Goal: Information Seeking & Learning: Learn about a topic

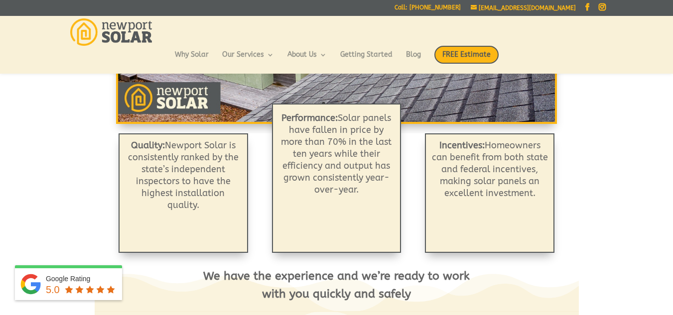
scroll to position [284, 0]
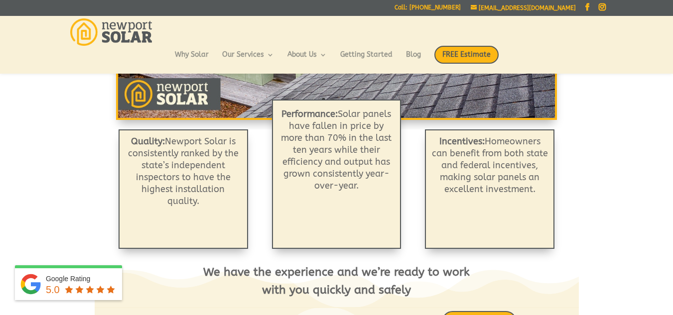
click at [73, 185] on div "Solar Power Company in Rhode Island Previous Next 1 2 3 4 Quality: Newport Sola…" at bounding box center [337, 153] width 538 height 718
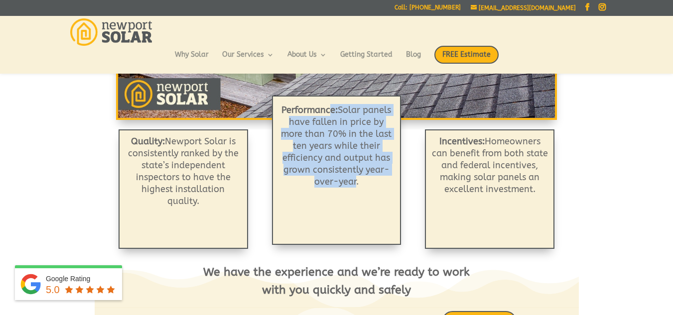
drag, startPoint x: 343, startPoint y: 110, endPoint x: 355, endPoint y: 192, distance: 82.5
click at [355, 192] on div "Performance: Solar panels have fallen in price by more than 70% in the last ten…" at bounding box center [336, 170] width 129 height 149
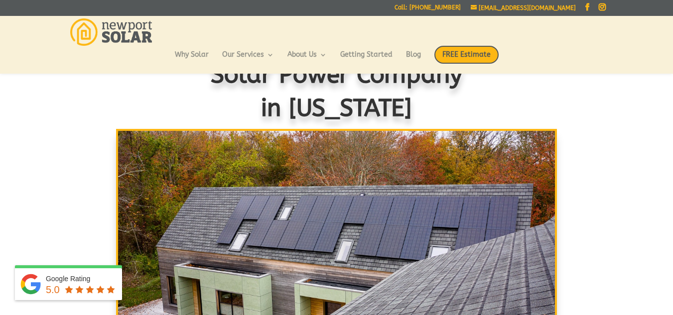
scroll to position [0, 0]
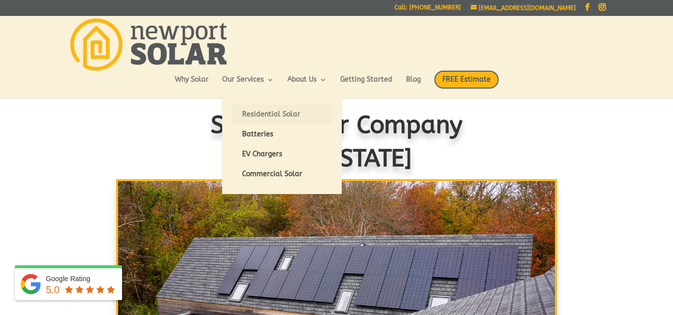
click at [266, 116] on link "Residential Solar" at bounding box center [282, 115] width 100 height 20
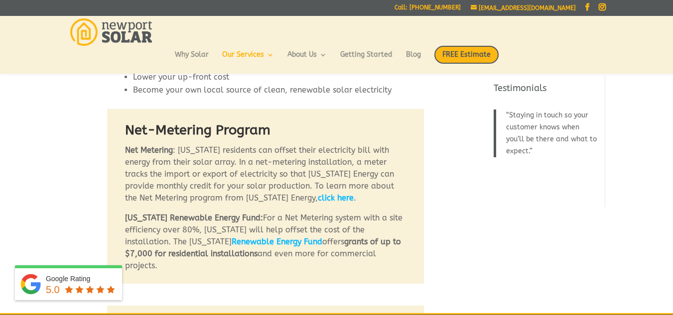
scroll to position [558, 0]
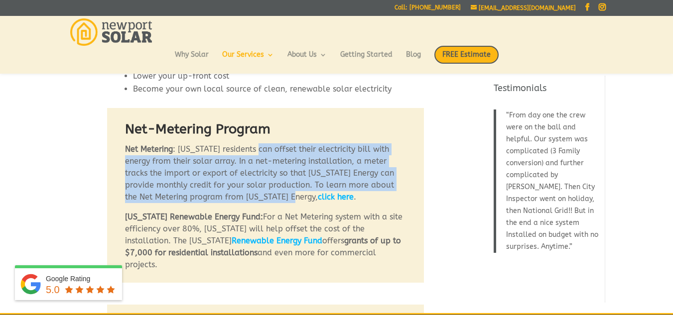
drag, startPoint x: 259, startPoint y: 115, endPoint x: 262, endPoint y: 163, distance: 47.9
click at [262, 163] on p "Net Metering : Rhode Island residents can offset their electricity bill with en…" at bounding box center [265, 177] width 281 height 68
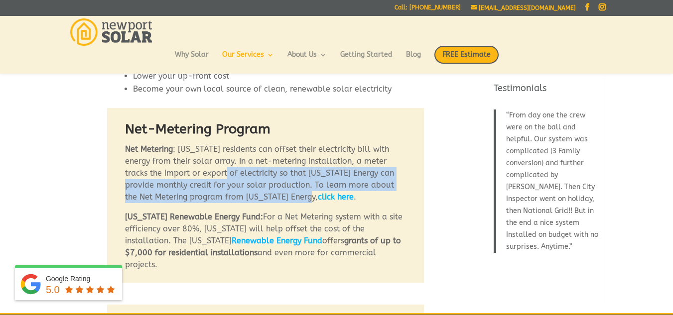
drag, startPoint x: 281, startPoint y: 163, endPoint x: 218, endPoint y: 133, distance: 69.7
click at [218, 143] on p "Net Metering : Rhode Island residents can offset their electricity bill with en…" at bounding box center [265, 177] width 281 height 68
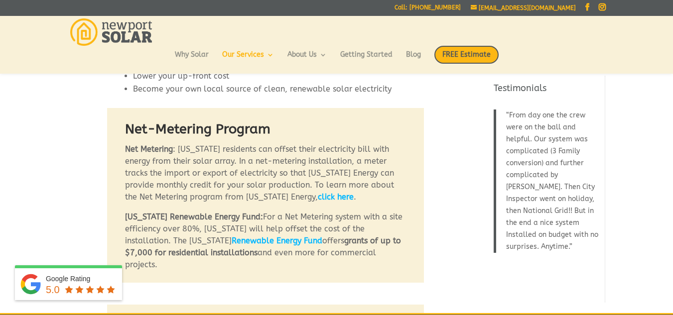
click at [324, 192] on link "click here" at bounding box center [336, 196] width 36 height 9
click at [244, 158] on p "Net Metering : Rhode Island residents can offset their electricity bill with en…" at bounding box center [265, 177] width 281 height 68
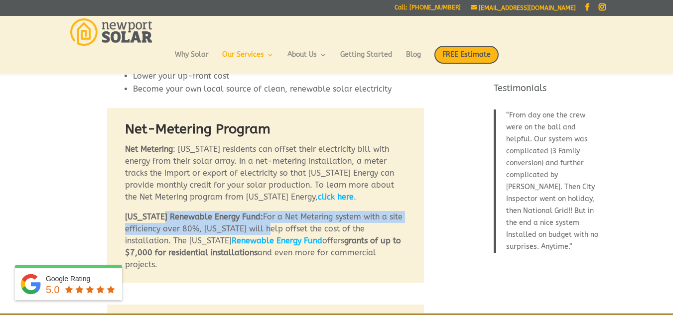
drag, startPoint x: 162, startPoint y: 181, endPoint x: 281, endPoint y: 199, distance: 120.4
click at [281, 211] on p "Rhode Island Renewable Energy Fund: For a Net Metering system with a site effic…" at bounding box center [265, 241] width 281 height 60
click at [281, 212] on span "For a Net Metering system with a site efficiency over 80%, Rhode Island will he…" at bounding box center [263, 228] width 277 height 33
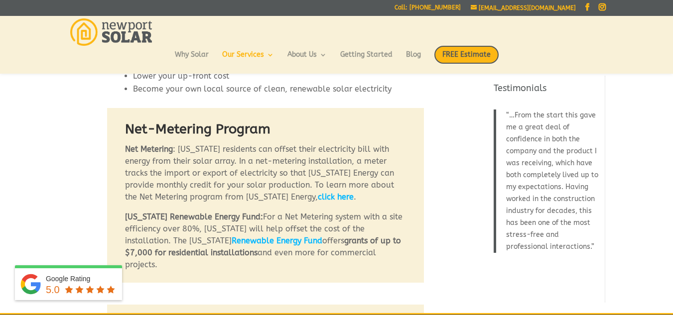
click at [286, 236] on b "Renewable Energy Fund" at bounding box center [277, 240] width 91 height 9
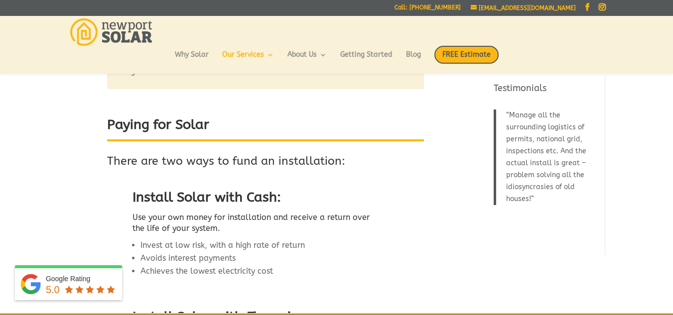
scroll to position [936, 0]
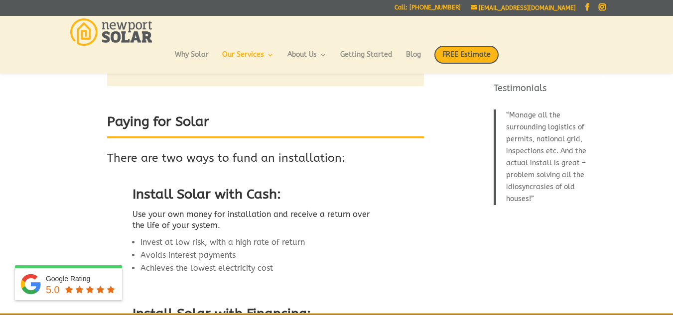
click at [380, 197] on div "Install Solar with Cash: Use your own money for installation and receive a retu…" at bounding box center [265, 235] width 317 height 114
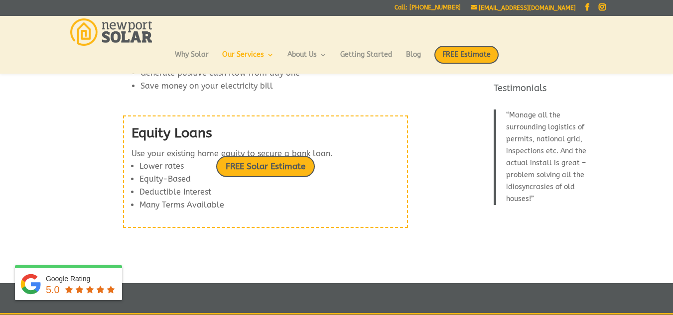
scroll to position [1317, 0]
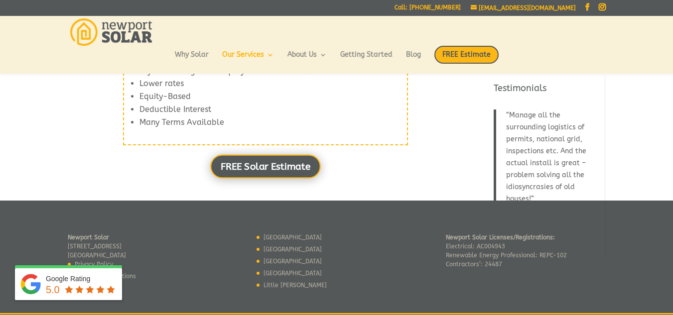
click at [282, 164] on link "FREE Solar Estimate" at bounding box center [265, 167] width 111 height 24
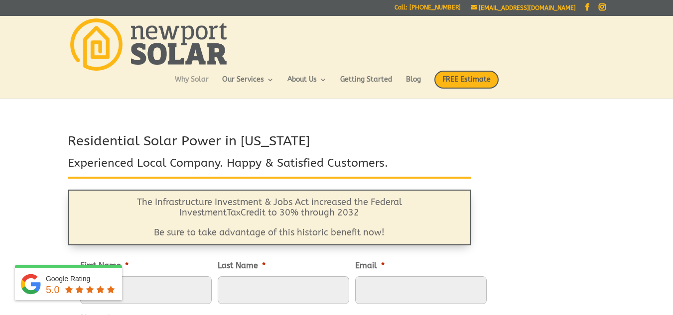
click at [191, 81] on link "Why Solar" at bounding box center [192, 84] width 34 height 17
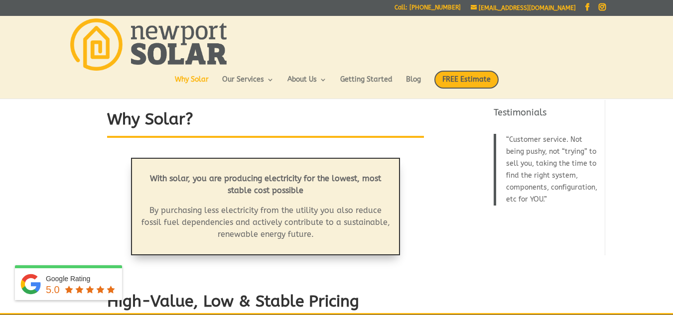
click at [304, 75] on ul "Why Solar Our Services Residential Solar Batteries EV Chargers Commercial Solar…" at bounding box center [337, 85] width 324 height 28
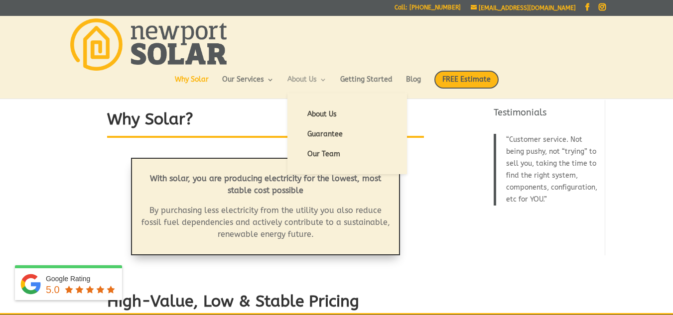
click at [304, 77] on link "About Us" at bounding box center [306, 84] width 39 height 17
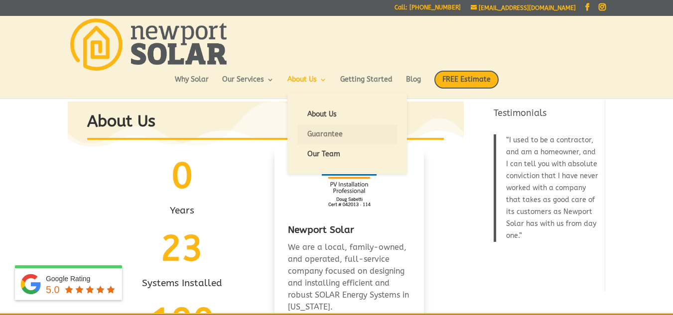
click at [311, 130] on link "Guarantee" at bounding box center [347, 135] width 100 height 20
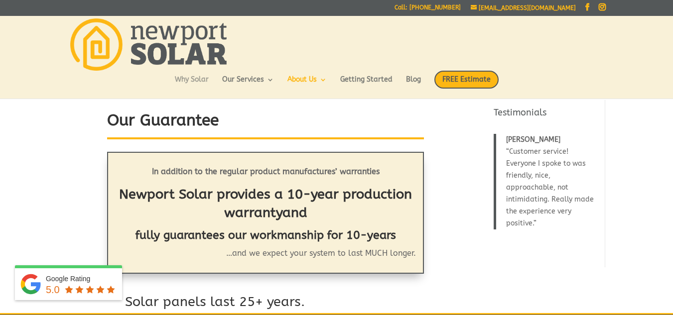
click at [200, 81] on link "Why Solar" at bounding box center [192, 84] width 34 height 17
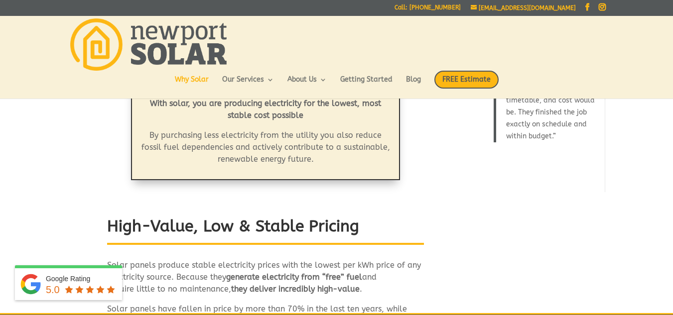
click at [441, 255] on div "Why Solar? With solar, you are producing electricity for the lowest, most stabl…" at bounding box center [266, 254] width 396 height 443
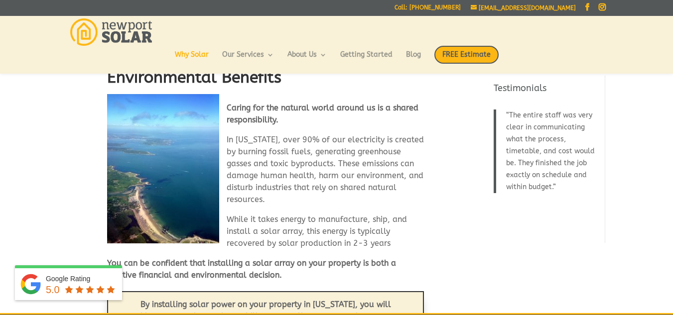
scroll to position [1078, 0]
